Goal: Task Accomplishment & Management: Use online tool/utility

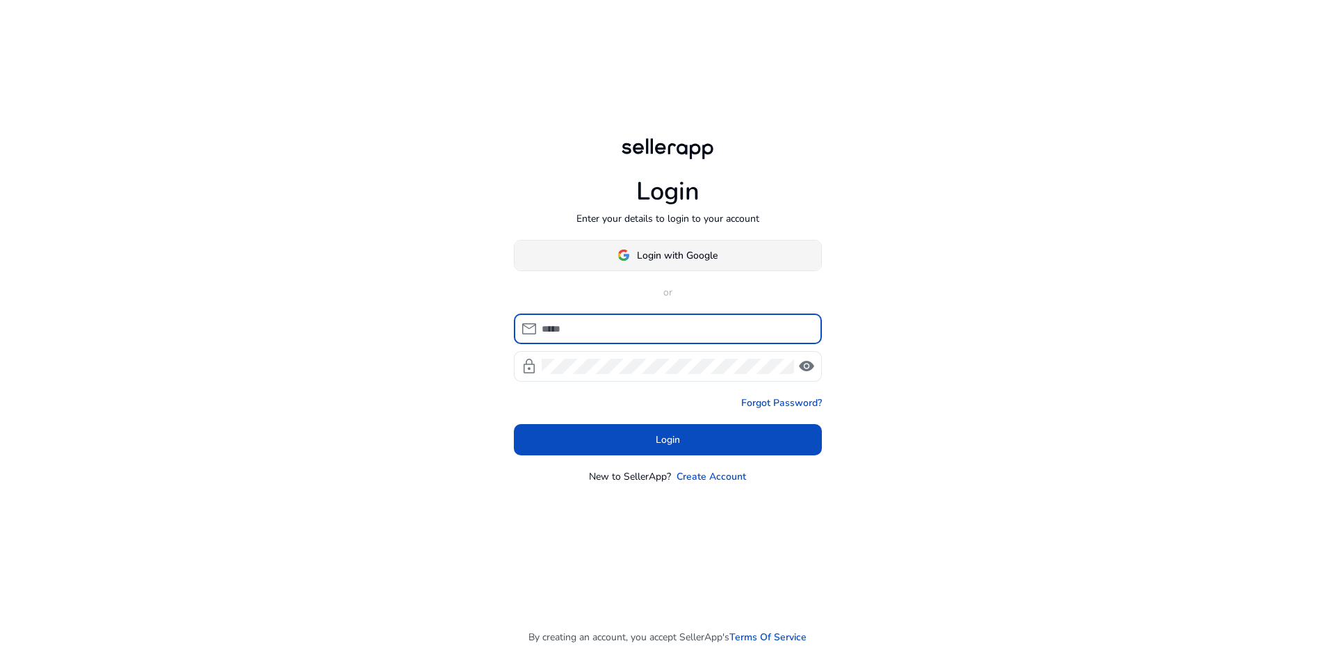
click at [644, 254] on span "Login with Google" at bounding box center [677, 255] width 81 height 15
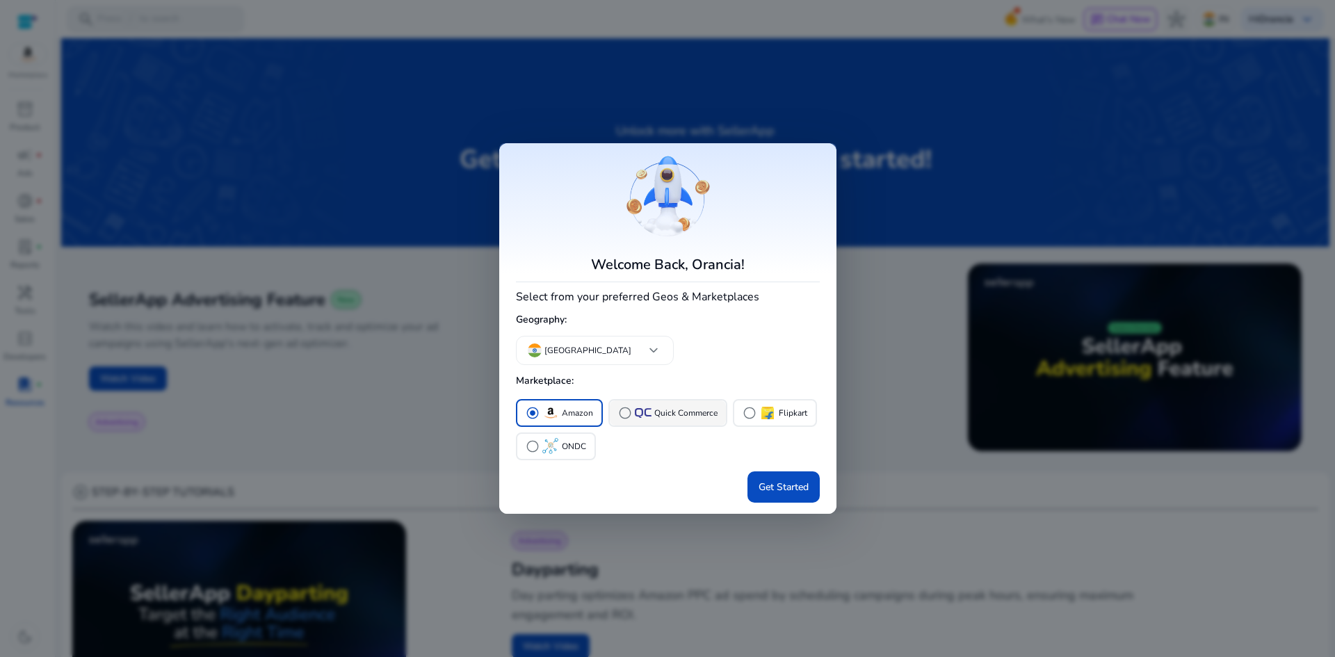
click at [624, 414] on span "radio_button_unchecked" at bounding box center [625, 413] width 14 height 14
click at [541, 409] on div "radio_button_unchecked Amazon" at bounding box center [559, 413] width 67 height 17
click at [647, 416] on img "button" at bounding box center [643, 412] width 17 height 9
click at [559, 410] on div "radio_button_unchecked Amazon" at bounding box center [559, 413] width 67 height 17
click at [777, 482] on span "Get Started" at bounding box center [783, 487] width 50 height 15
